Goal: Task Accomplishment & Management: Manage account settings

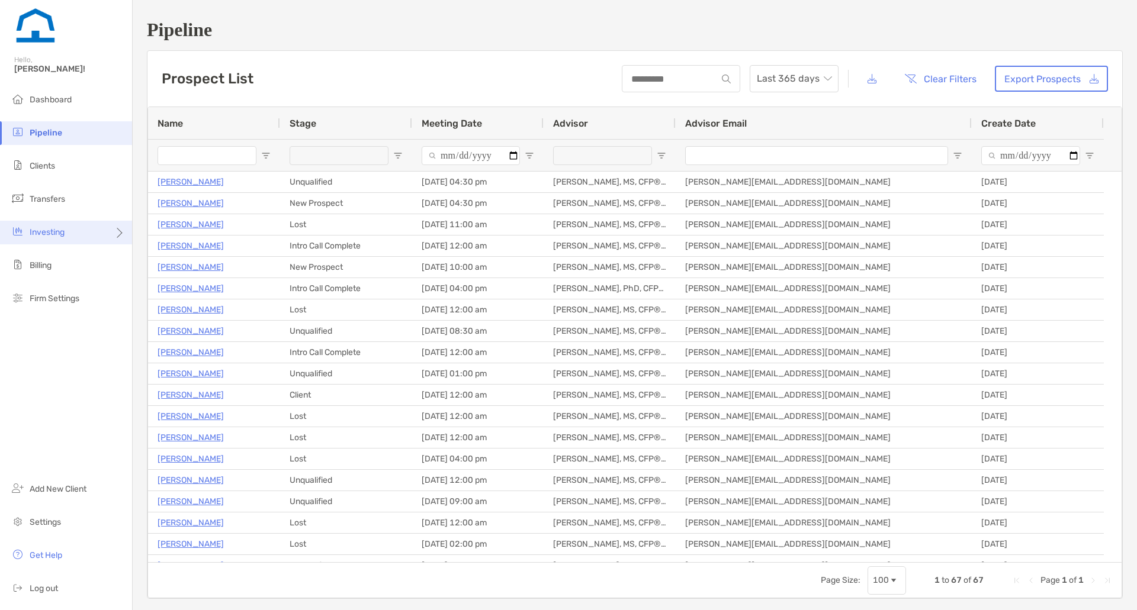
click at [104, 229] on div "Investing" at bounding box center [66, 233] width 132 height 24
click at [117, 234] on icon at bounding box center [118, 237] width 9 height 9
click at [96, 163] on li "Clients" at bounding box center [66, 167] width 132 height 24
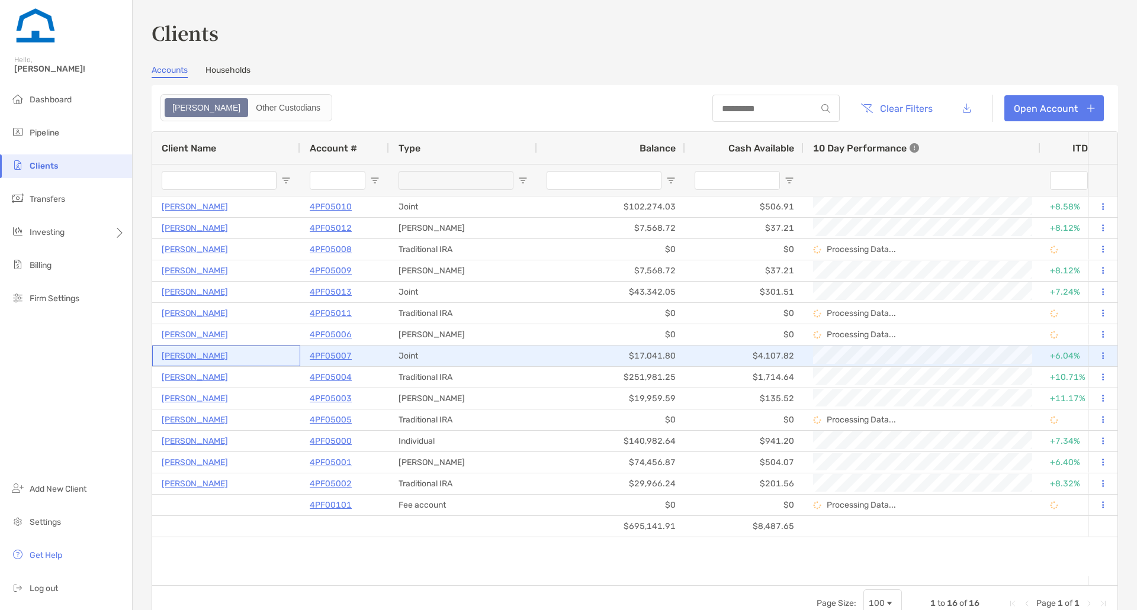
click at [200, 358] on p "[PERSON_NAME]" at bounding box center [195, 356] width 66 height 15
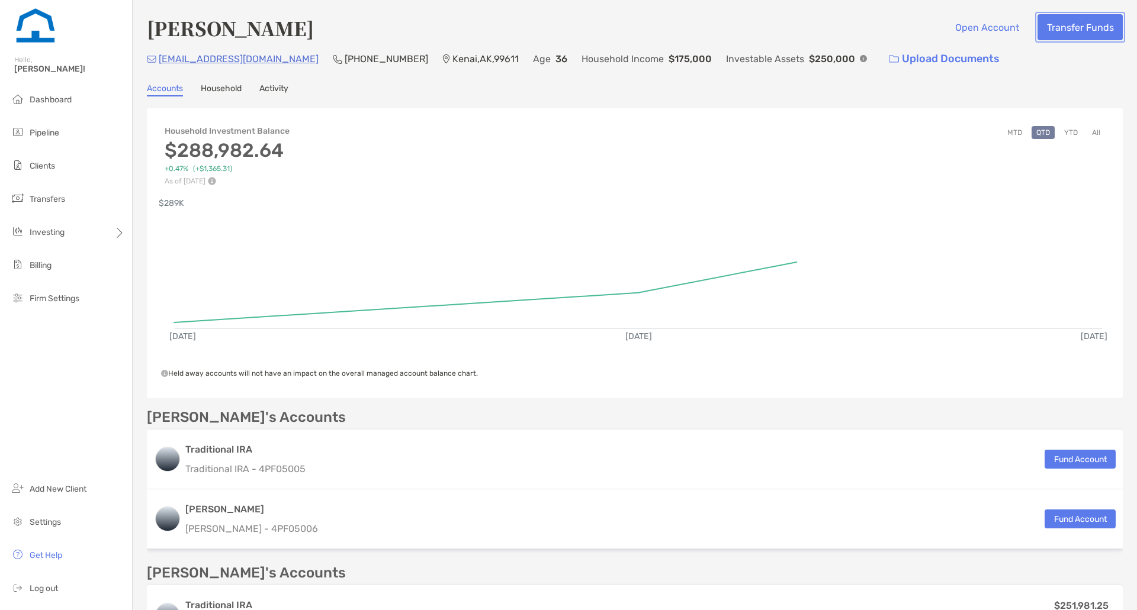
click at [1080, 31] on button "Transfer Funds" at bounding box center [1079, 27] width 85 height 26
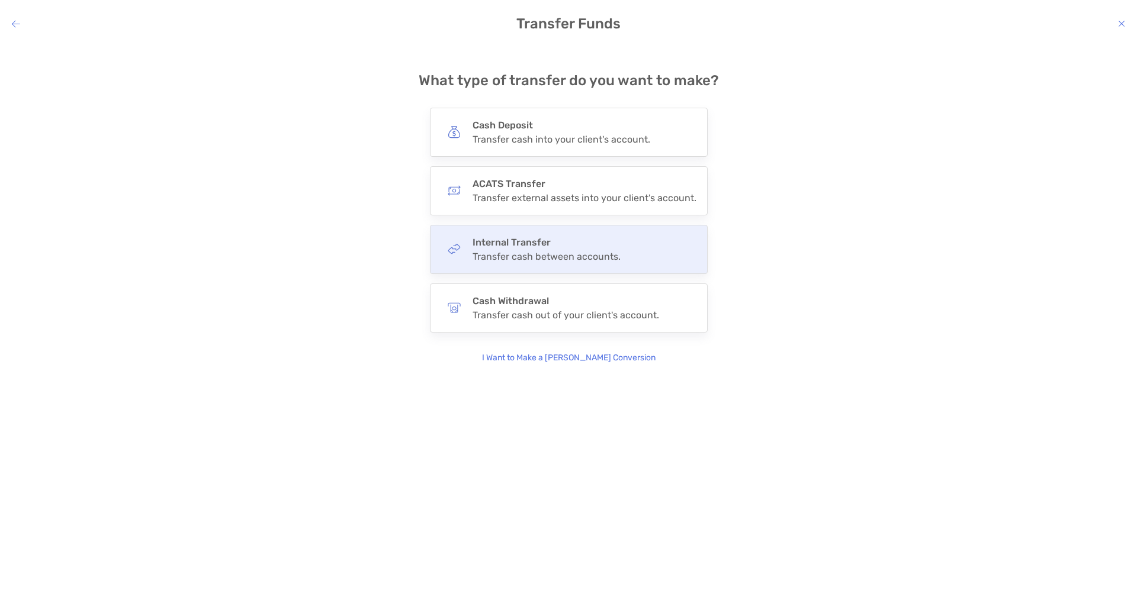
click at [553, 254] on div "Transfer cash between accounts." at bounding box center [546, 256] width 148 height 11
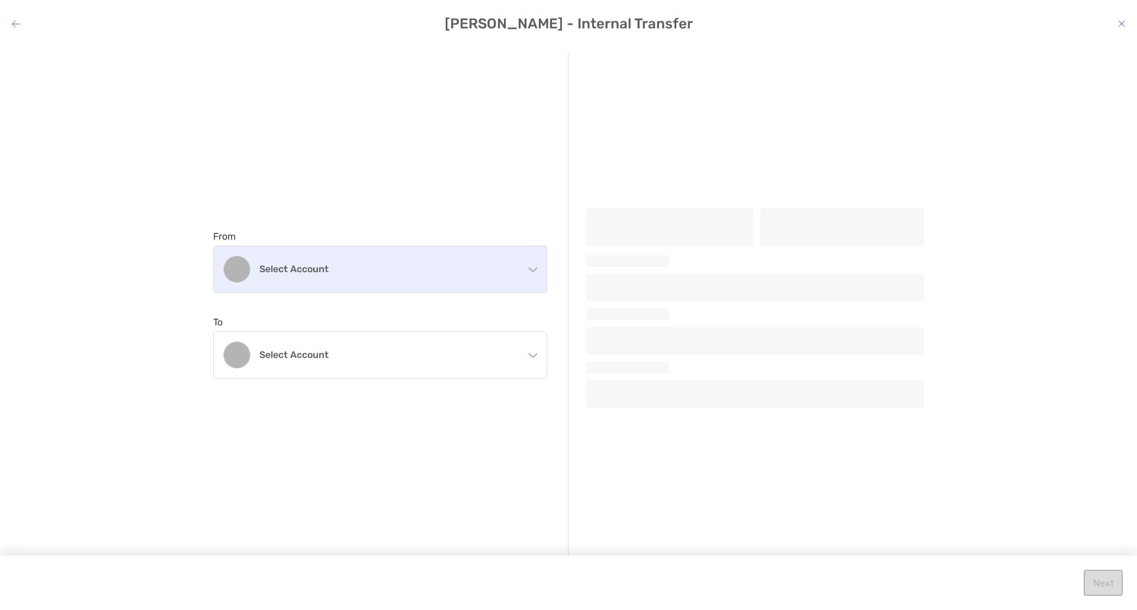
click at [496, 262] on div "Select account" at bounding box center [380, 269] width 333 height 46
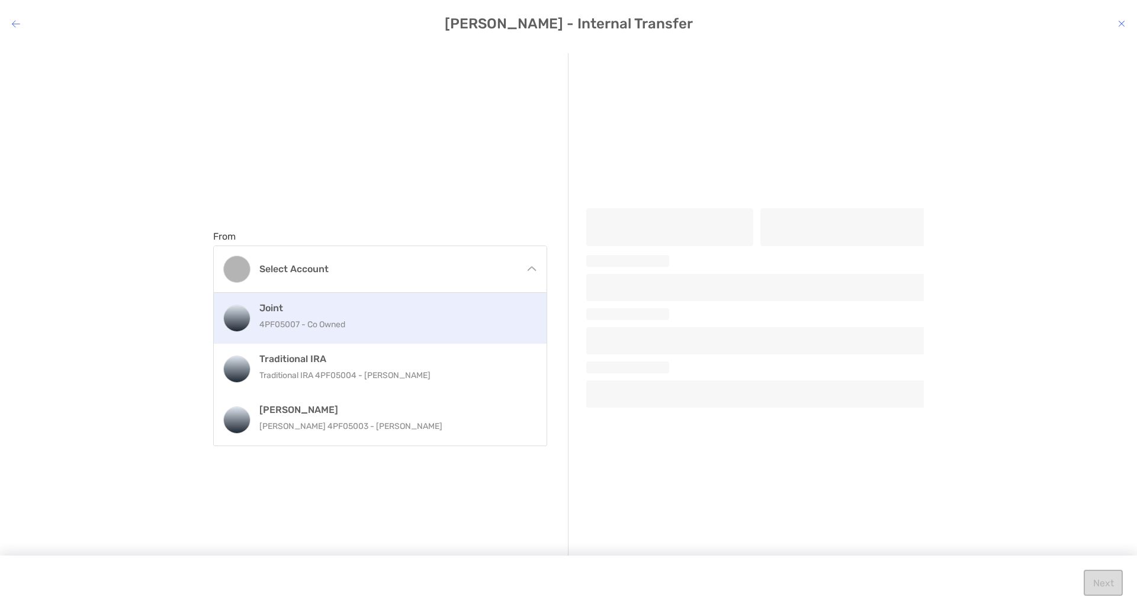
click at [471, 315] on div "Joint 4PF05007 - Co Owned" at bounding box center [392, 319] width 267 height 32
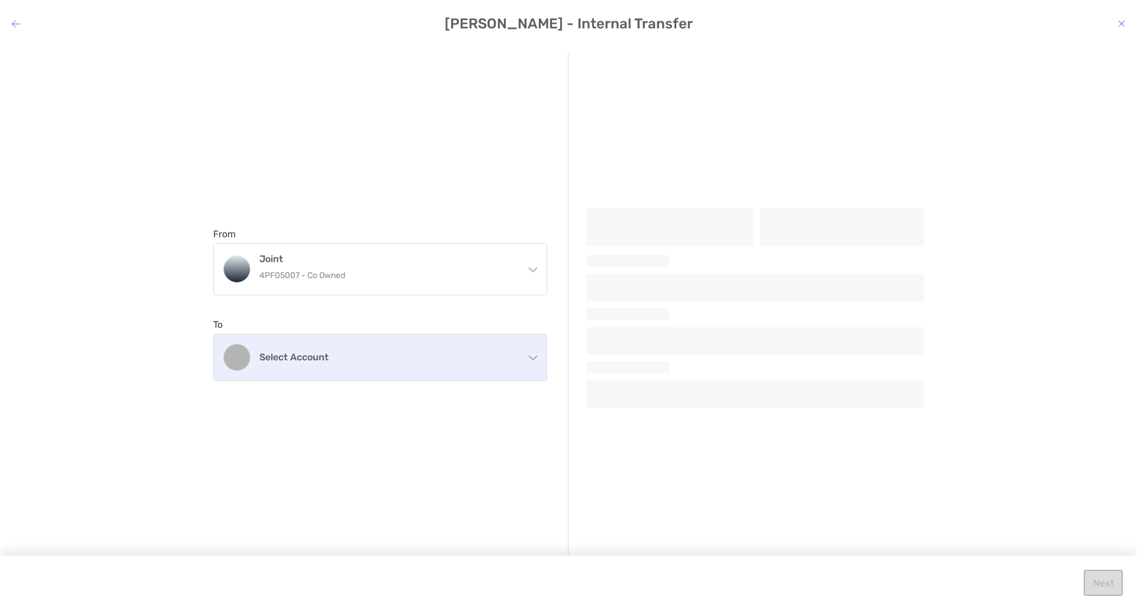
click at [436, 363] on div "Select account" at bounding box center [380, 357] width 333 height 46
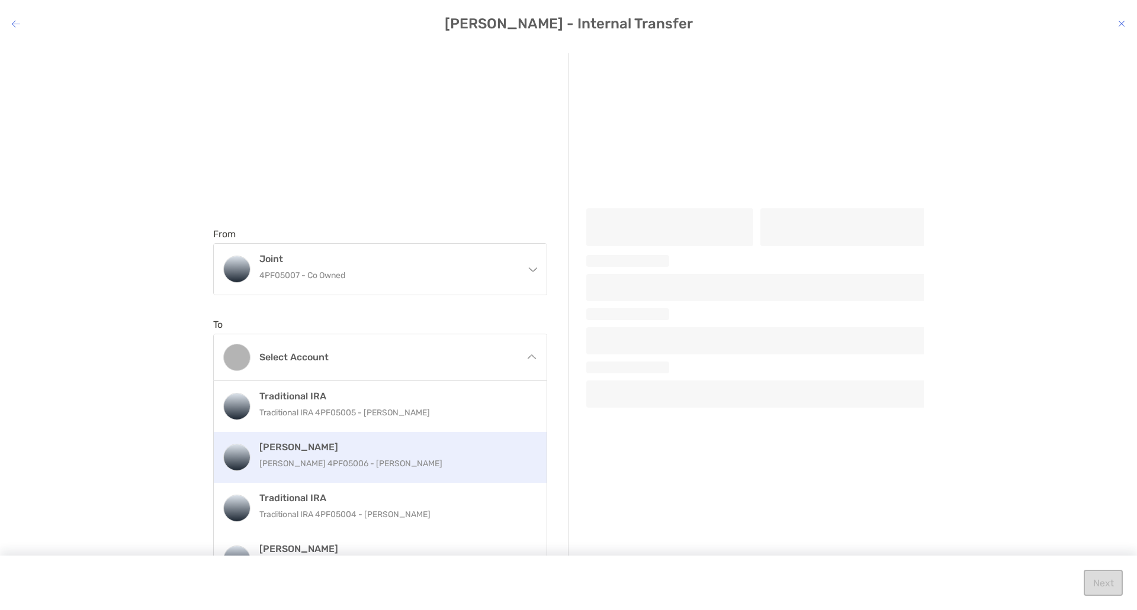
click at [422, 462] on p "[PERSON_NAME] 4PF05006 - [PERSON_NAME]" at bounding box center [392, 463] width 267 height 15
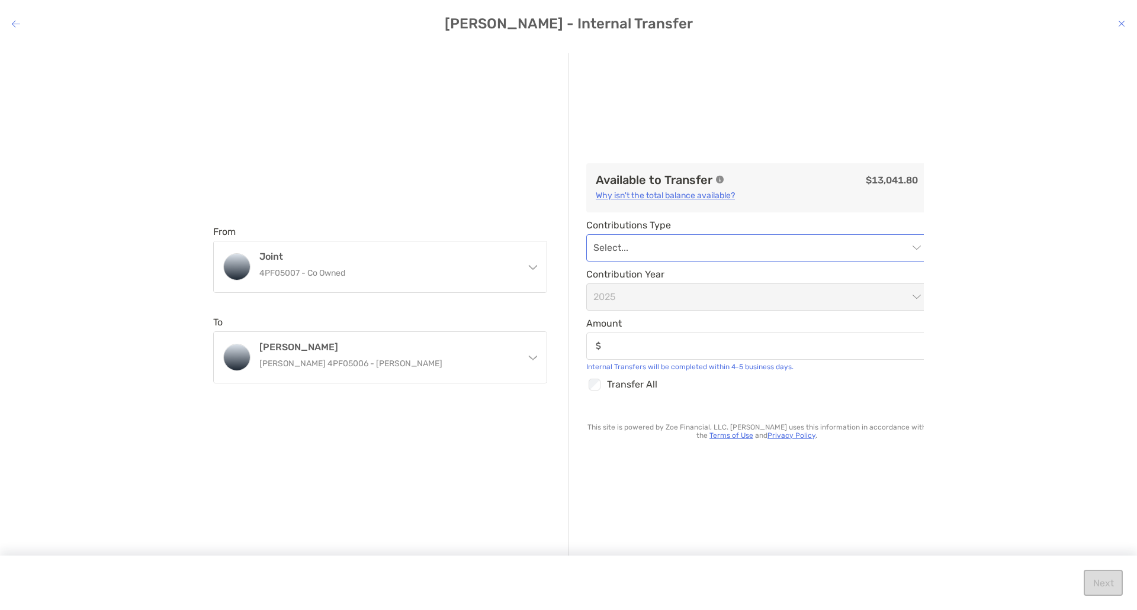
click at [692, 245] on input "modal" at bounding box center [750, 248] width 315 height 26
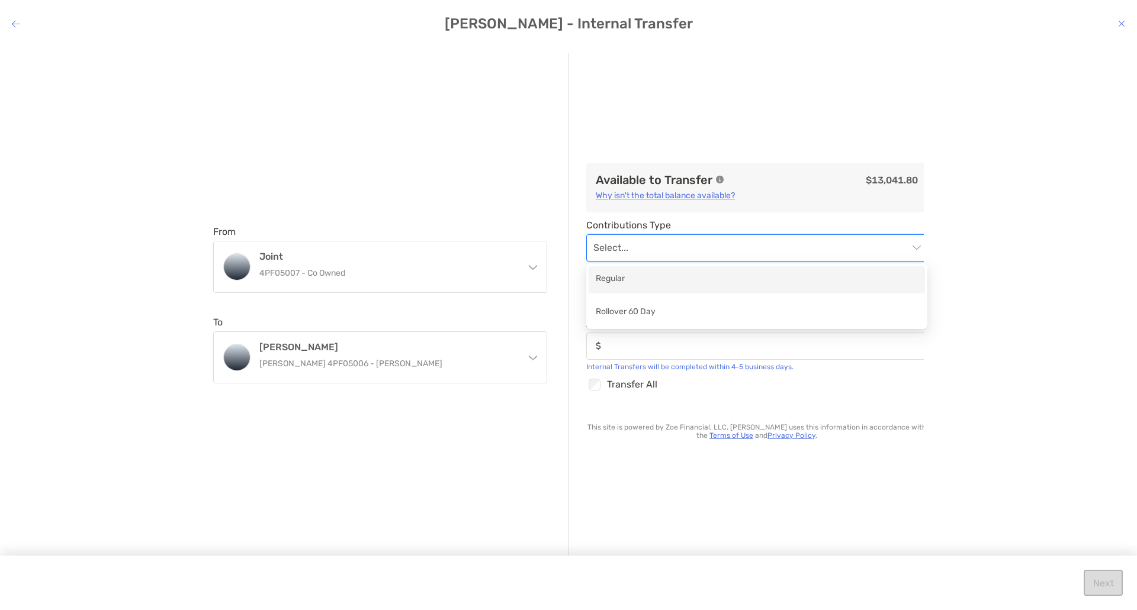
click at [684, 273] on div "Regular" at bounding box center [757, 279] width 322 height 15
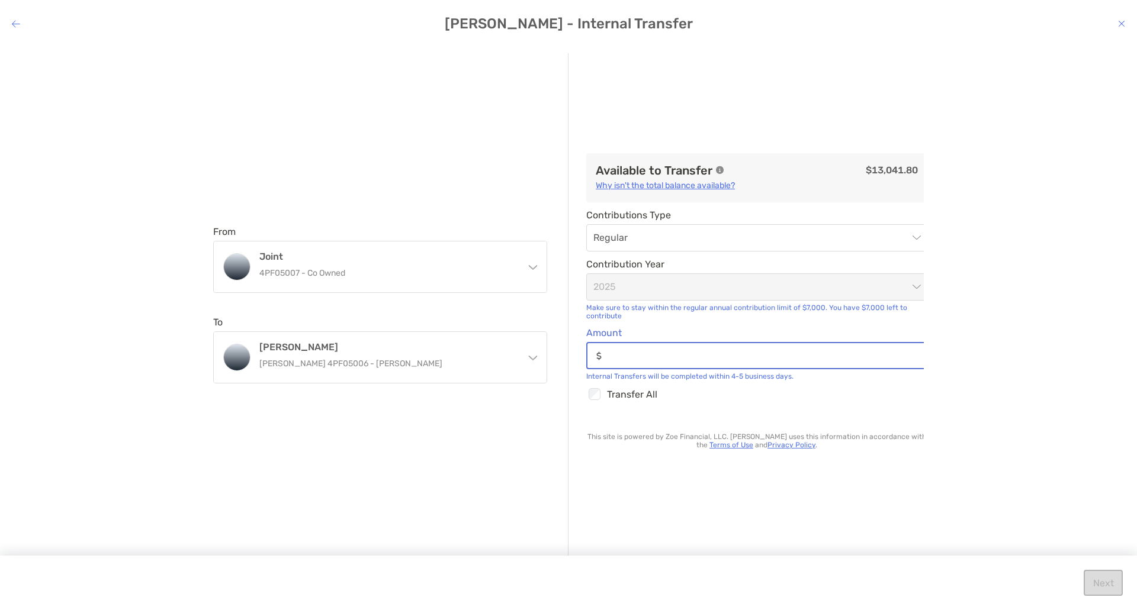
click at [646, 361] on input "Amount" at bounding box center [766, 356] width 320 height 10
type input "*****"
click at [677, 409] on div "Available to Transfer $13,041.80 Why isn't the total balance available? Contrib…" at bounding box center [763, 311] width 355 height 517
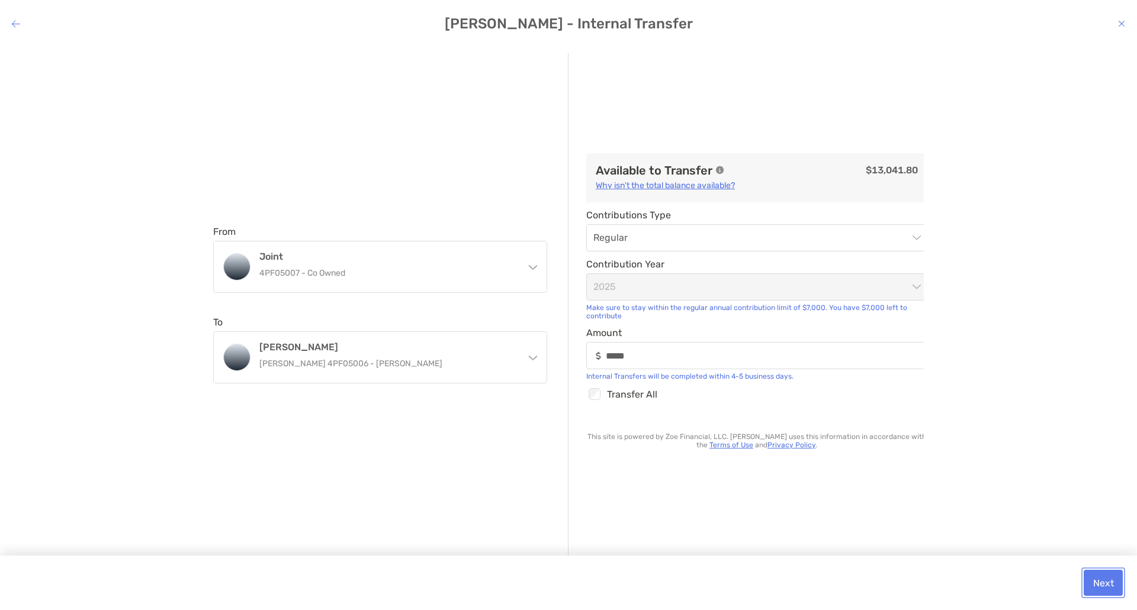
click at [1095, 577] on button "Next" at bounding box center [1102, 583] width 39 height 26
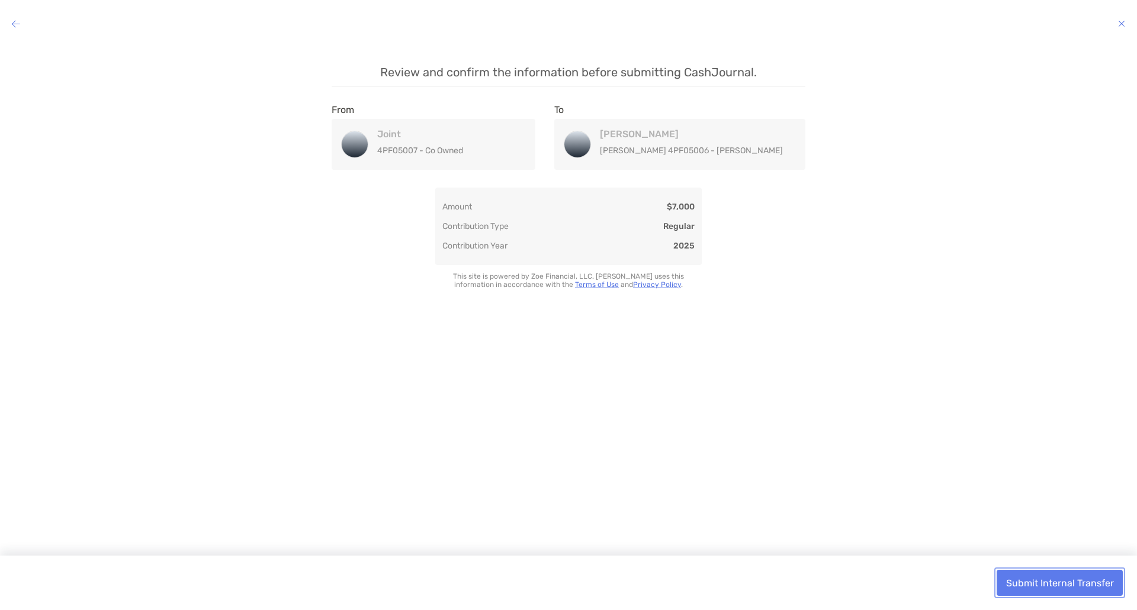
click at [1025, 582] on button "Submit Internal Transfer" at bounding box center [1059, 583] width 126 height 26
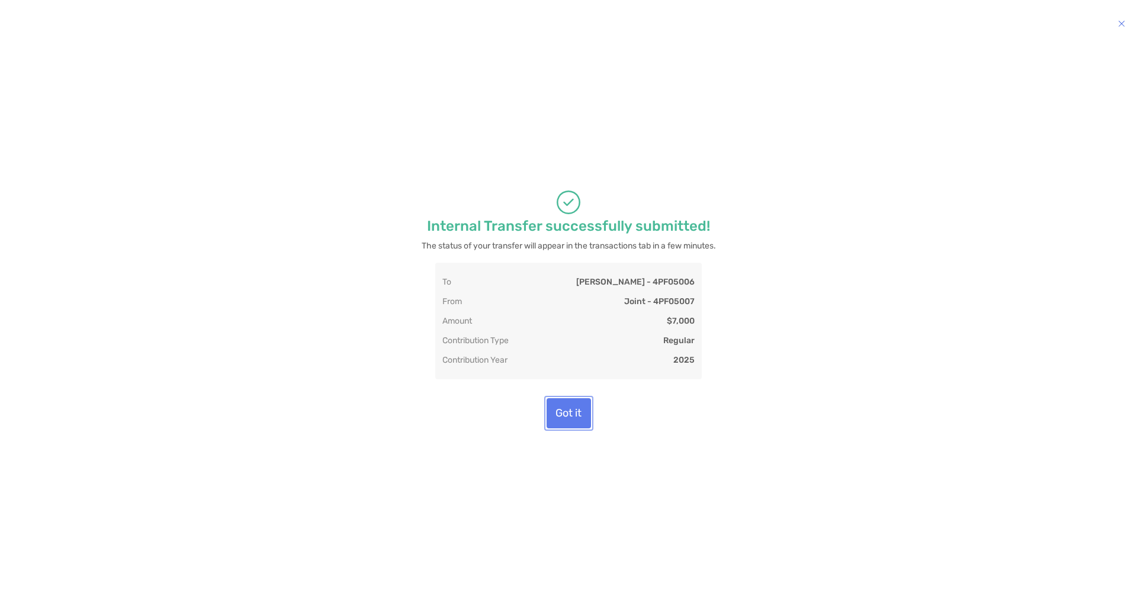
click at [568, 414] on button "Got it" at bounding box center [568, 413] width 44 height 30
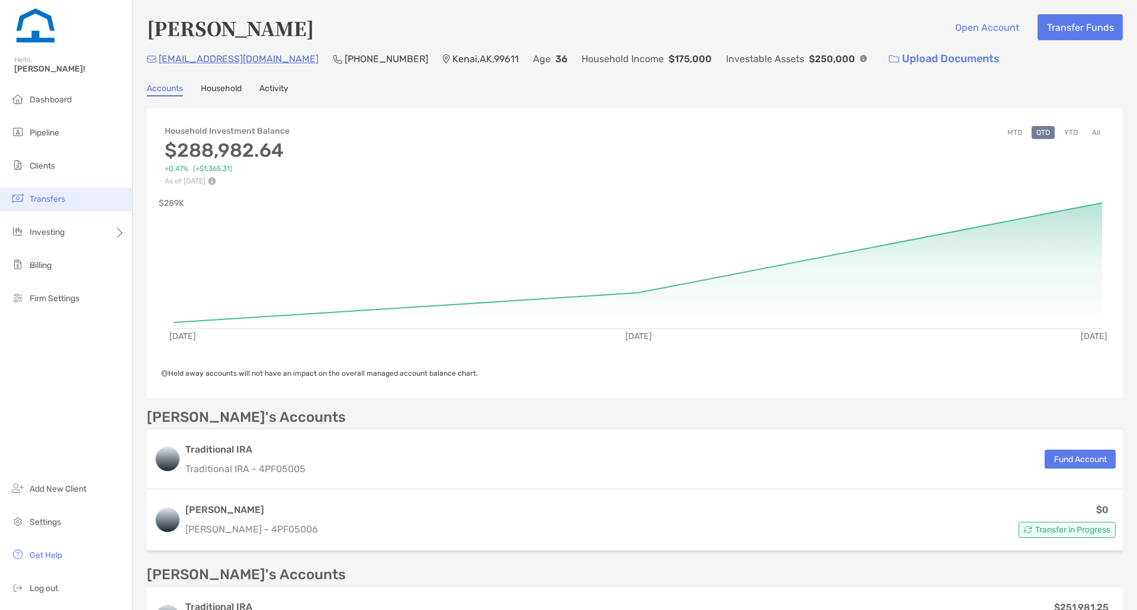
click at [76, 198] on li "Transfers" at bounding box center [66, 200] width 132 height 24
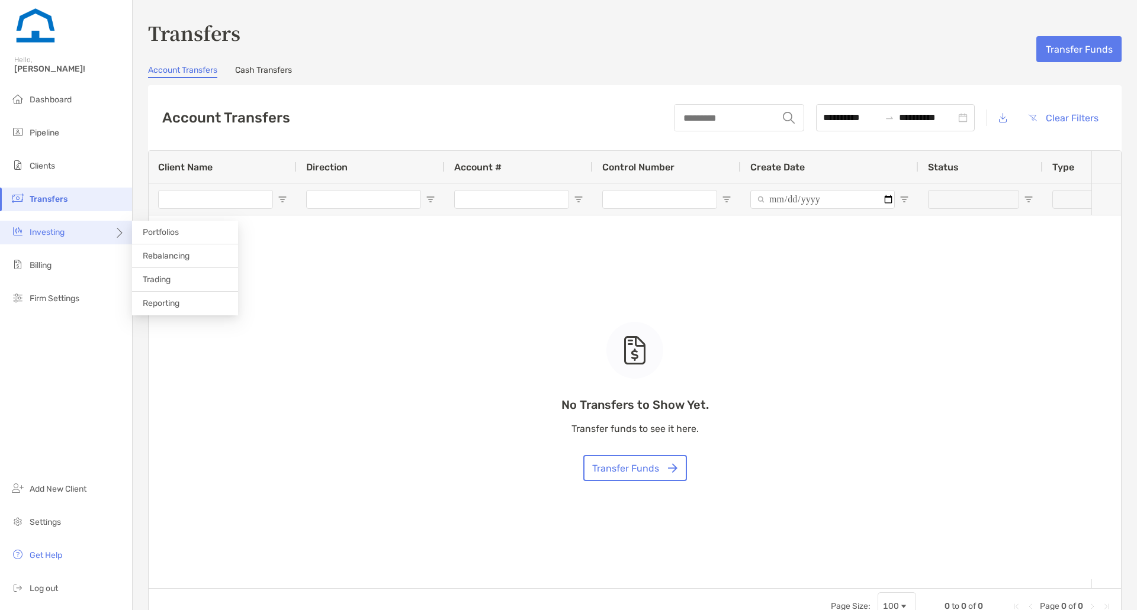
click at [114, 237] on icon at bounding box center [118, 237] width 9 height 9
click at [161, 260] on span "Rebalancing" at bounding box center [166, 256] width 47 height 10
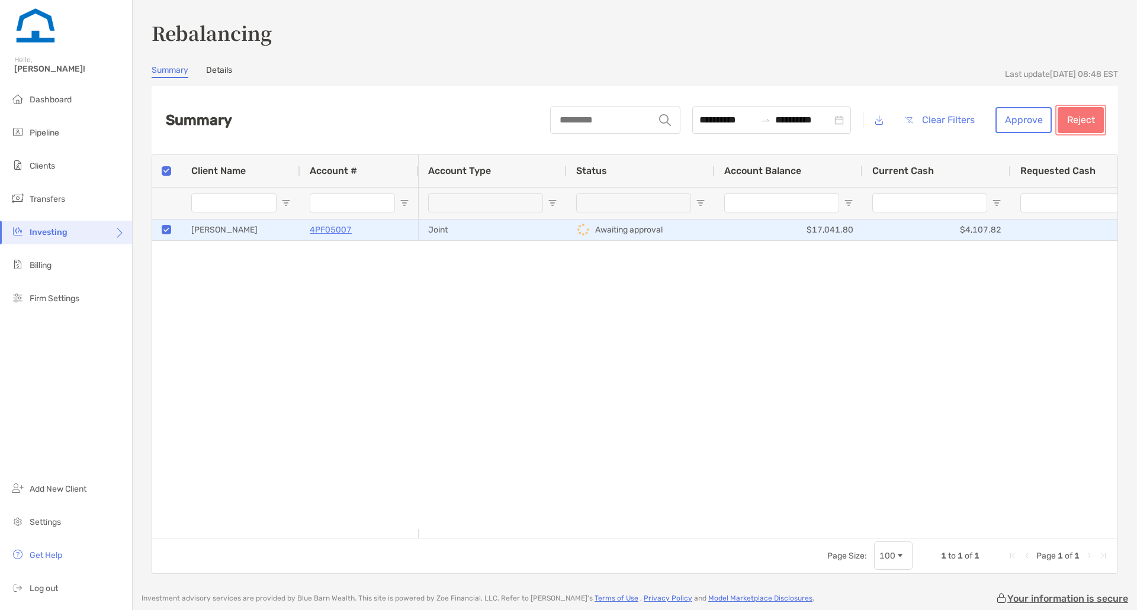
click at [1064, 121] on button "Reject" at bounding box center [1080, 120] width 46 height 26
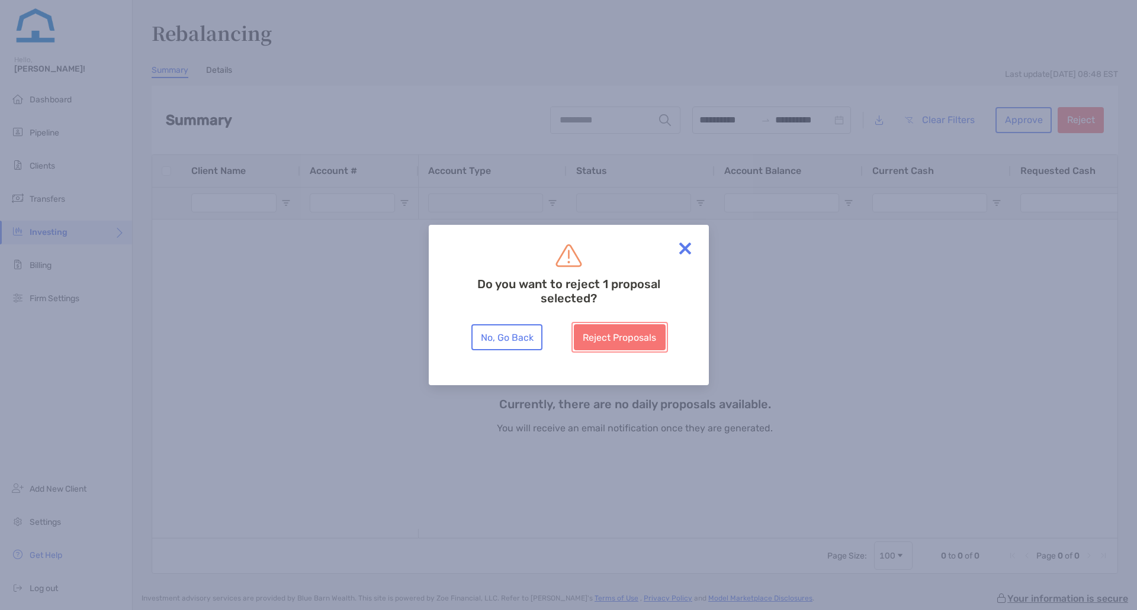
click at [615, 342] on button "Reject Proposals" at bounding box center [620, 337] width 92 height 26
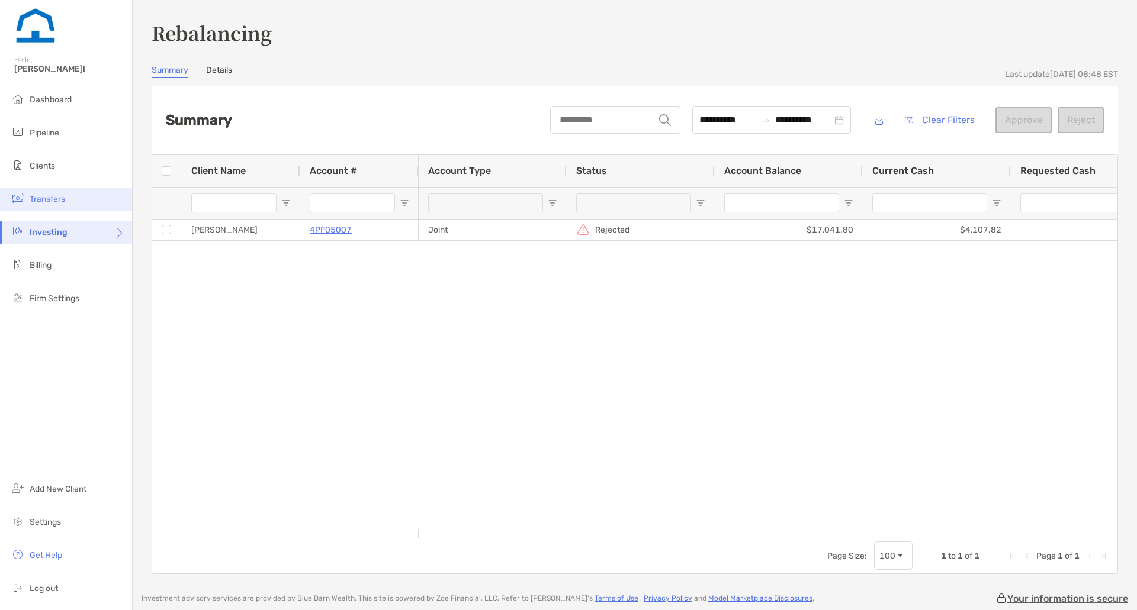
click at [67, 195] on li "Transfers" at bounding box center [66, 200] width 132 height 24
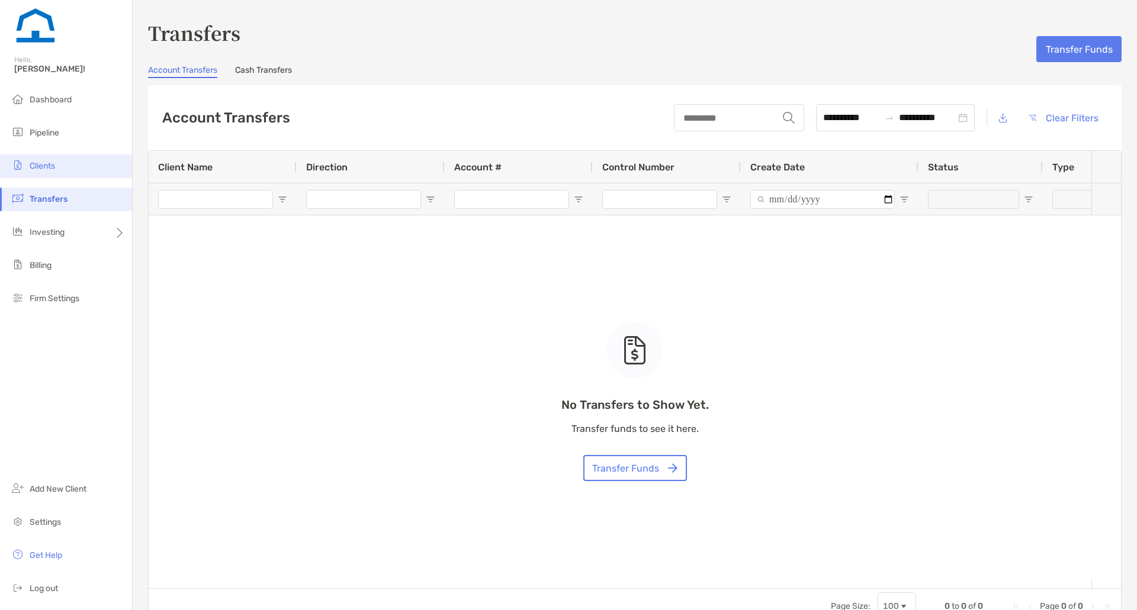
click at [70, 170] on li "Clients" at bounding box center [66, 167] width 132 height 24
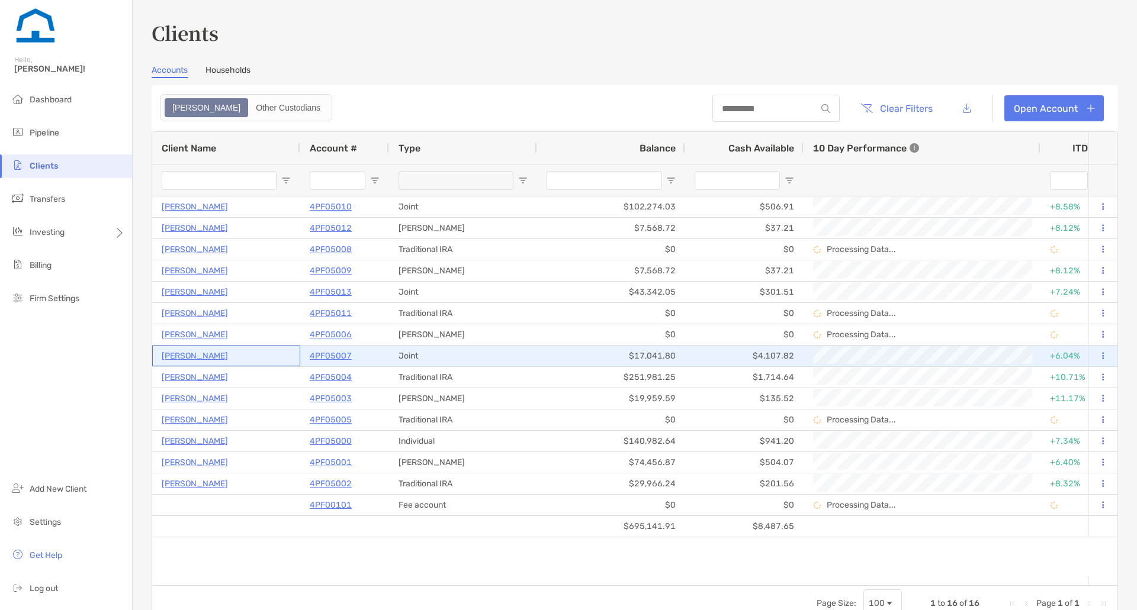
click at [205, 355] on p "[PERSON_NAME]" at bounding box center [195, 356] width 66 height 15
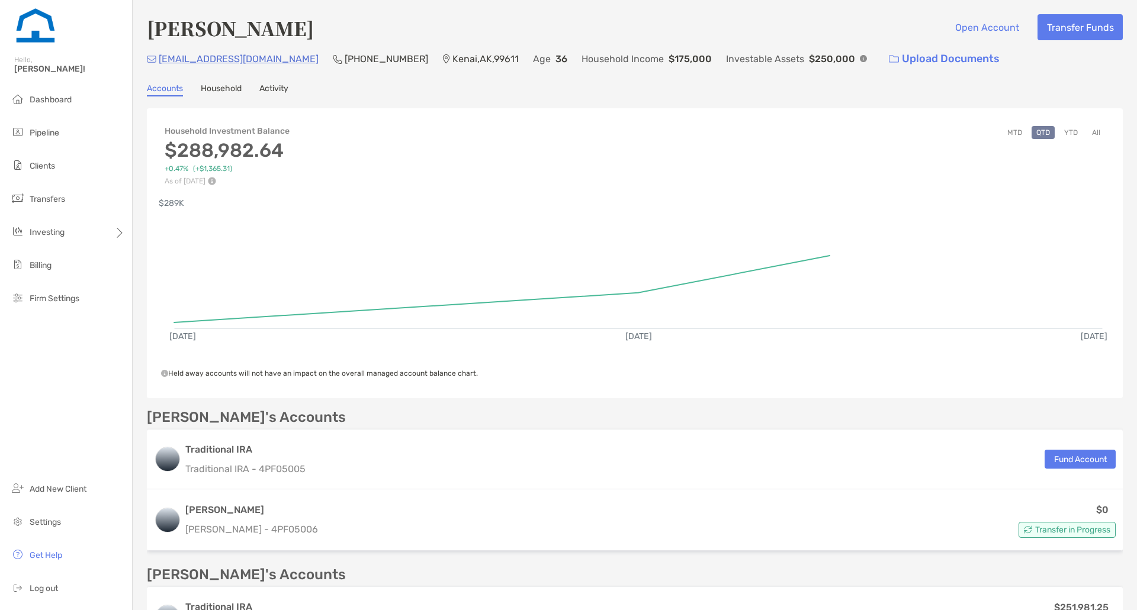
click at [271, 92] on link "Activity" at bounding box center [273, 89] width 29 height 13
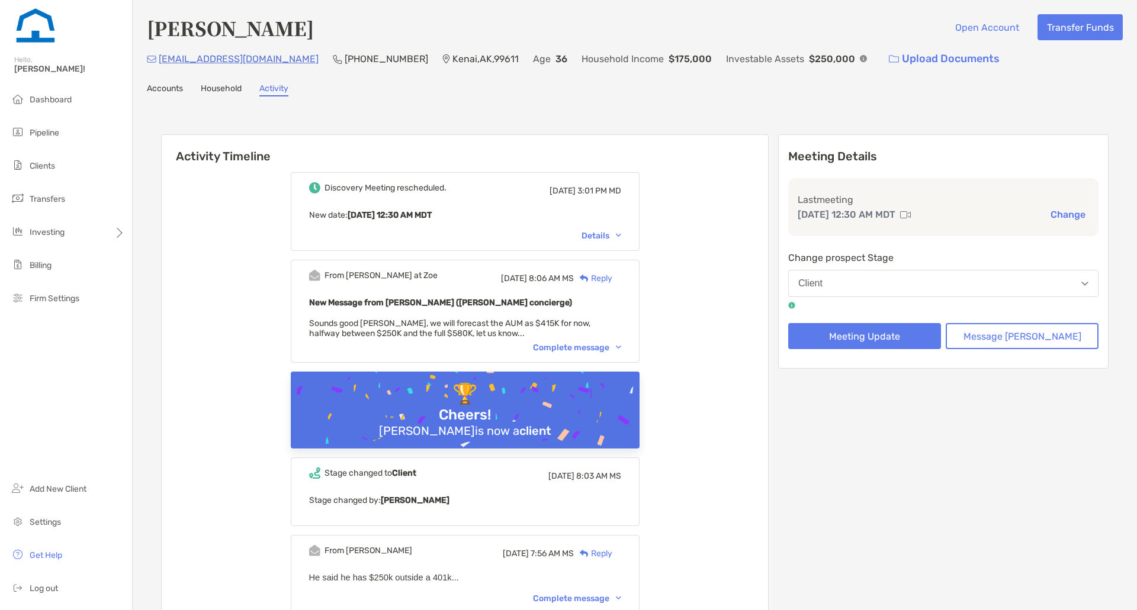
click at [177, 85] on link "Accounts" at bounding box center [165, 89] width 36 height 13
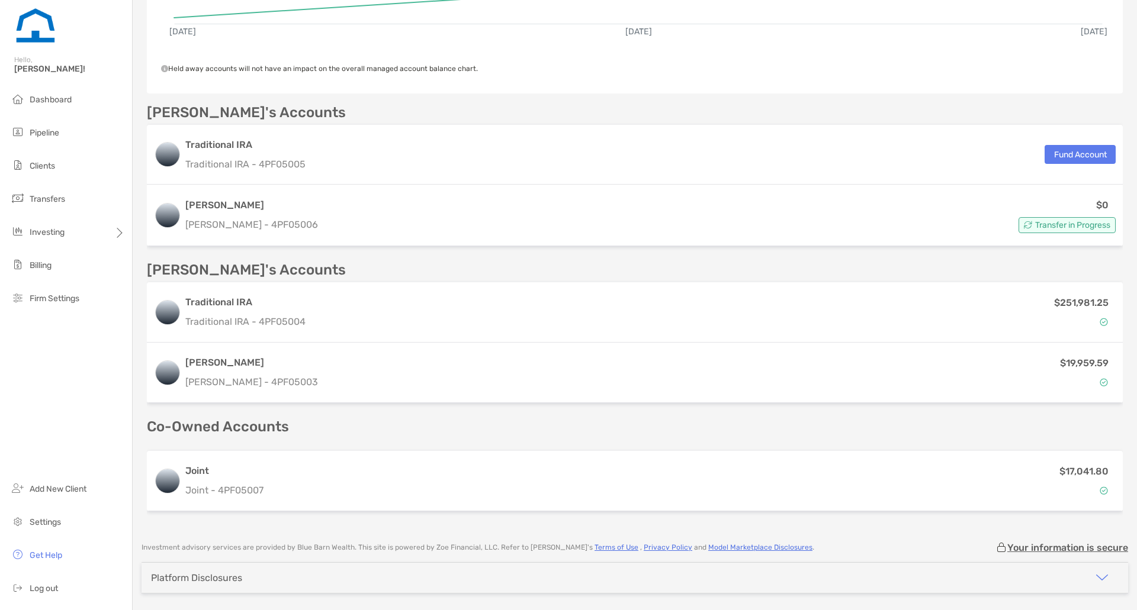
scroll to position [305, 0]
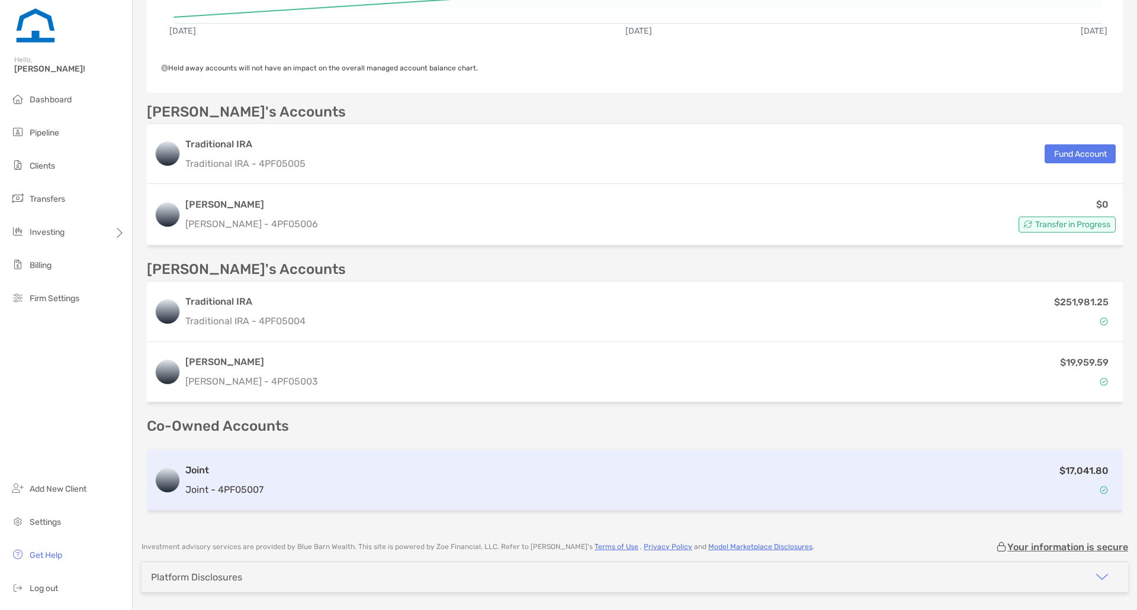
click at [201, 466] on h3 "Joint" at bounding box center [224, 471] width 78 height 14
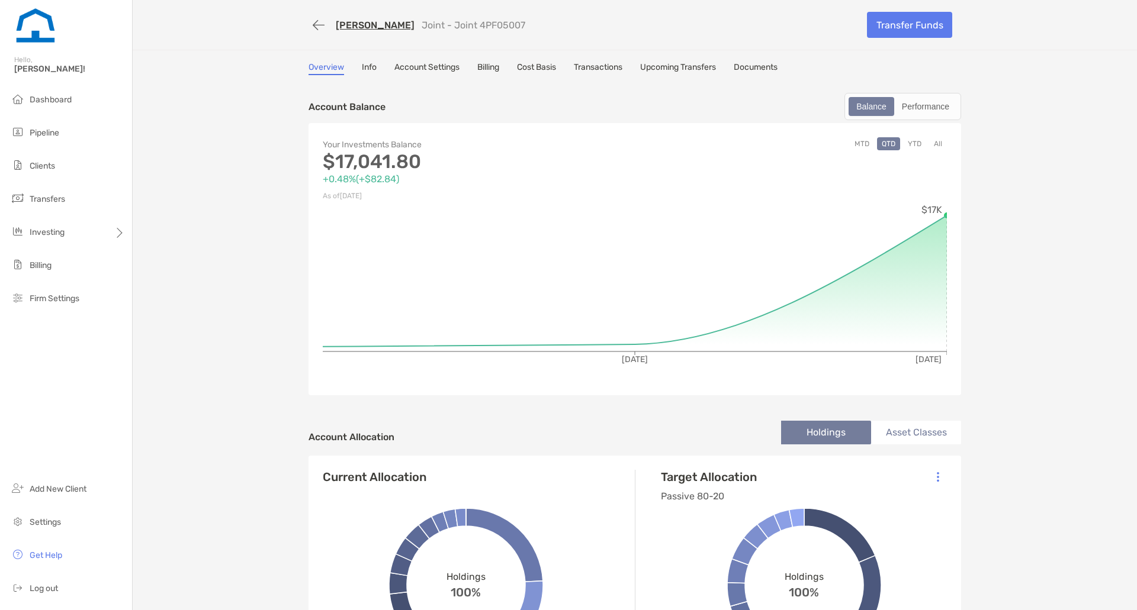
click at [597, 70] on link "Transactions" at bounding box center [598, 68] width 49 height 13
